Goal: Information Seeking & Learning: Compare options

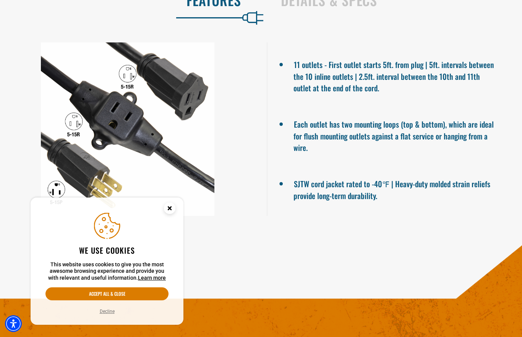
scroll to position [491, 0]
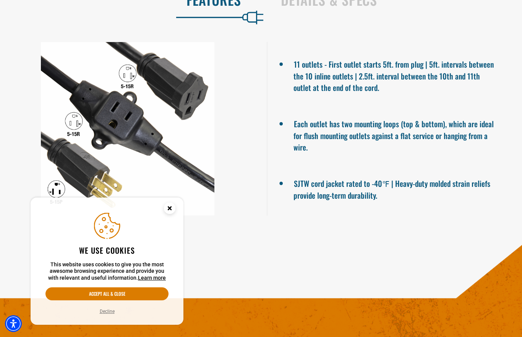
click at [172, 214] on circle "Close this option" at bounding box center [169, 207] width 11 height 11
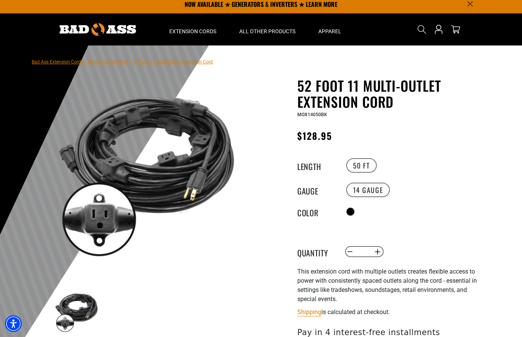
scroll to position [0, 0]
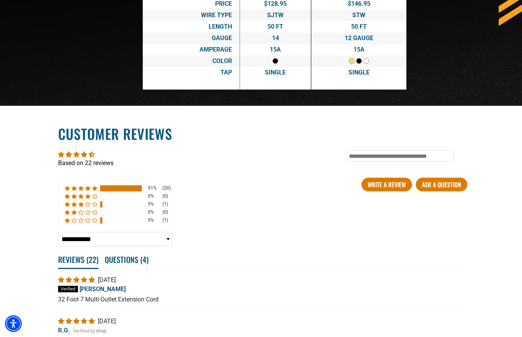
scroll to position [1426, 0]
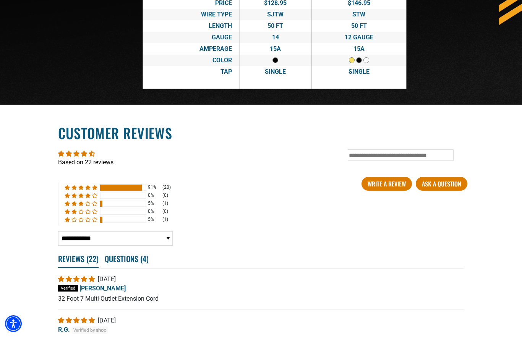
click at [131, 223] on div at bounding box center [123, 220] width 46 height 6
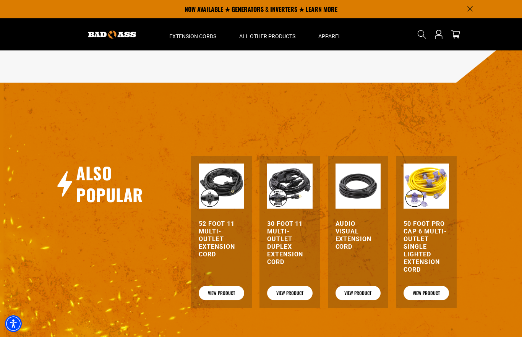
scroll to position [723, 0]
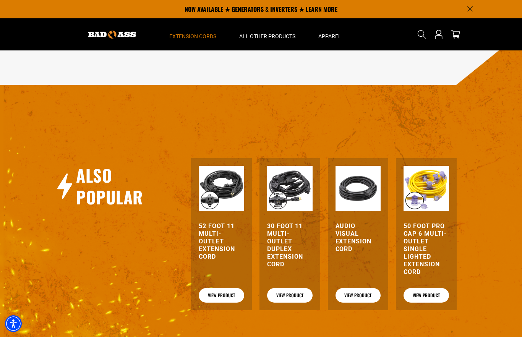
click at [201, 34] on span "Extension Cords" at bounding box center [192, 36] width 47 height 7
click at [201, 37] on span "Extension Cords" at bounding box center [192, 36] width 47 height 7
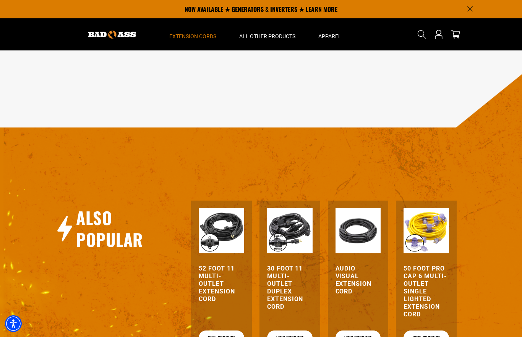
scroll to position [680, 0]
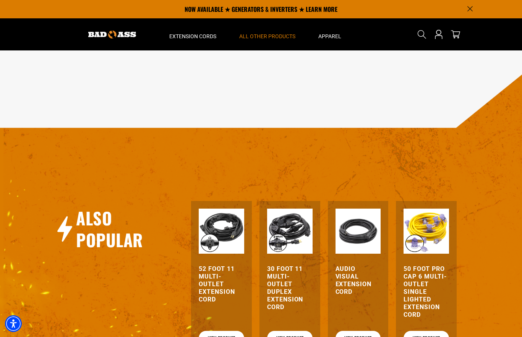
click at [289, 35] on span "All Other Products" at bounding box center [267, 36] width 56 height 7
click at [278, 40] on summary "All Other Products" at bounding box center [267, 34] width 79 height 32
click at [226, 234] on img at bounding box center [221, 231] width 45 height 45
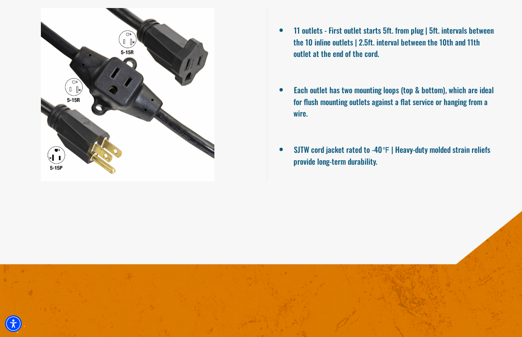
scroll to position [526, 0]
